Goal: Register for event/course

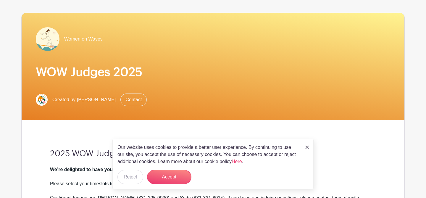
scroll to position [36, 0]
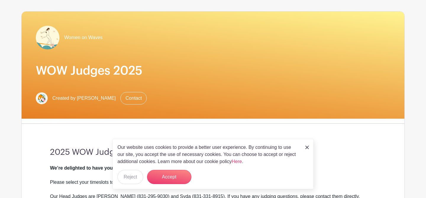
click at [308, 147] on img at bounding box center [307, 148] width 4 height 4
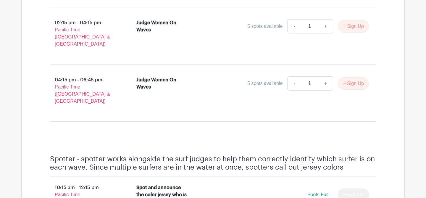
scroll to position [562, 0]
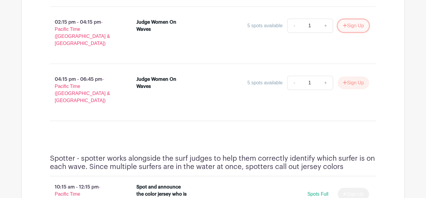
click at [356, 25] on button "Sign Up" at bounding box center [353, 26] width 31 height 12
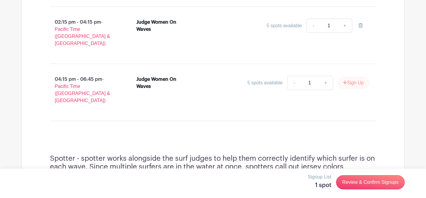
click at [352, 77] on button "Sign Up" at bounding box center [353, 83] width 31 height 12
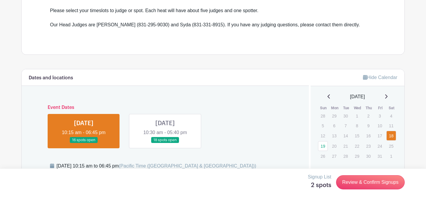
scroll to position [207, 0]
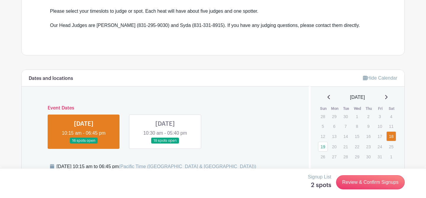
click at [165, 144] on link at bounding box center [165, 144] width 0 height 0
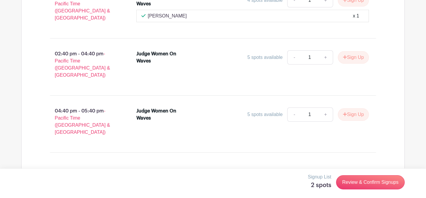
scroll to position [521, 0]
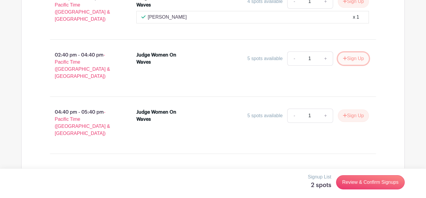
click at [350, 55] on button "Sign Up" at bounding box center [353, 58] width 31 height 12
click at [350, 109] on button "Sign Up" at bounding box center [353, 115] width 31 height 12
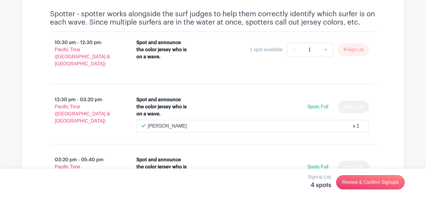
scroll to position [737, 0]
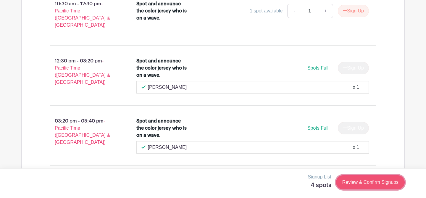
click at [374, 183] on link "Review & Confirm Signups" at bounding box center [370, 182] width 69 height 14
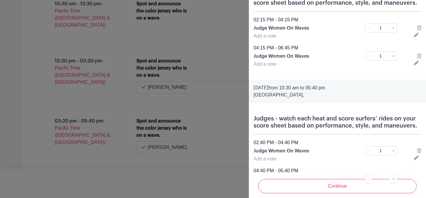
scroll to position [95, 0]
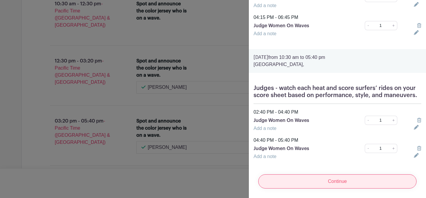
click at [338, 183] on input "Continue" at bounding box center [337, 181] width 158 height 14
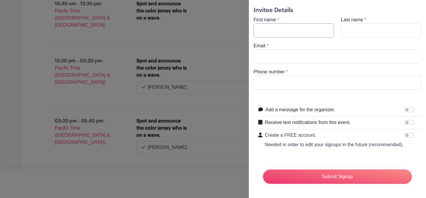
click at [291, 31] on input "First name" at bounding box center [294, 30] width 80 height 14
type input "Rocky"
type input "Snyder"
type input "rocky@rockysnyder.com"
click at [270, 79] on input "Phone number" at bounding box center [338, 82] width 168 height 14
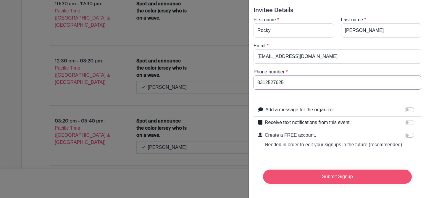
type input "8312527625"
click at [332, 173] on input "Submit Signup" at bounding box center [337, 176] width 149 height 14
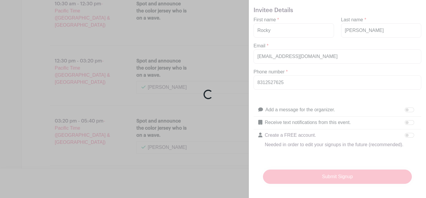
scroll to position [742, 0]
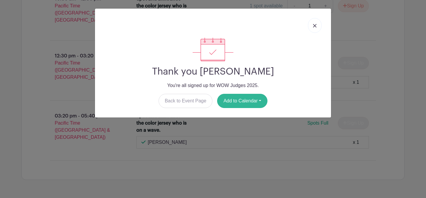
click at [240, 100] on button "Add to Calendar" at bounding box center [242, 101] width 50 height 14
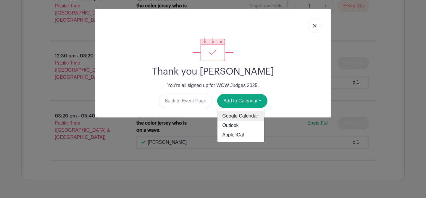
click at [229, 114] on link "Google Calendar" at bounding box center [240, 115] width 47 height 9
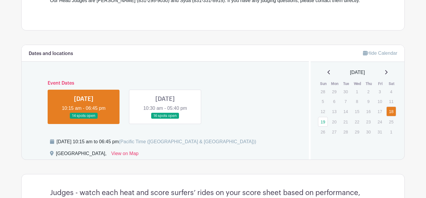
scroll to position [243, 0]
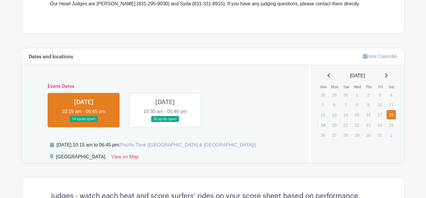
click at [165, 122] on link at bounding box center [165, 122] width 0 height 0
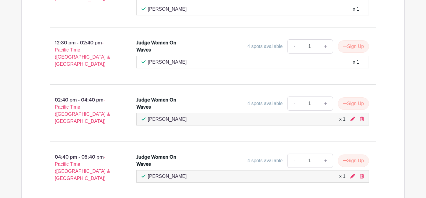
scroll to position [493, 0]
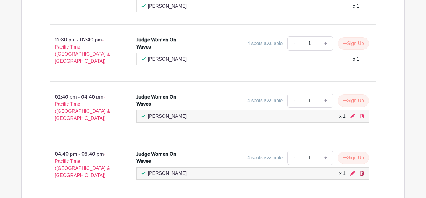
click at [362, 171] on icon at bounding box center [362, 173] width 4 height 5
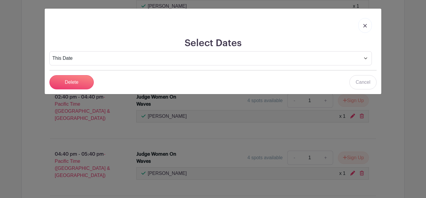
click at [79, 74] on form "This Date Select Dates Select Dates [GEOGRAPHIC_DATA] Cancel" at bounding box center [212, 70] width 327 height 38
click at [71, 82] on input "Delete" at bounding box center [71, 82] width 44 height 14
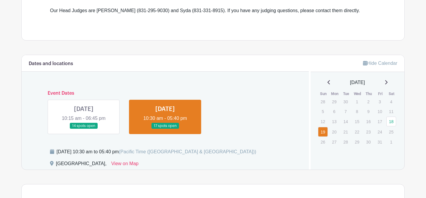
scroll to position [235, 0]
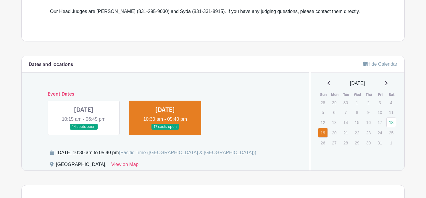
click at [84, 130] on link at bounding box center [84, 130] width 0 height 0
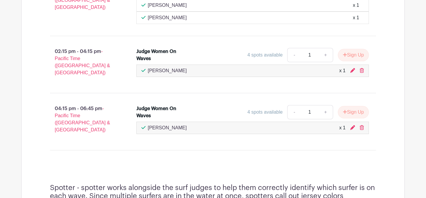
scroll to position [547, 0]
click at [361, 125] on icon at bounding box center [362, 127] width 4 height 5
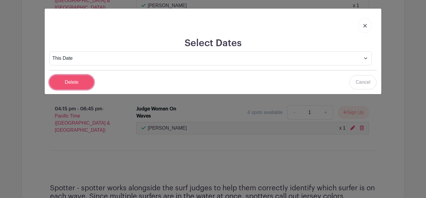
click at [59, 84] on input "Delete" at bounding box center [71, 82] width 44 height 14
